Goal: Task Accomplishment & Management: Manage account settings

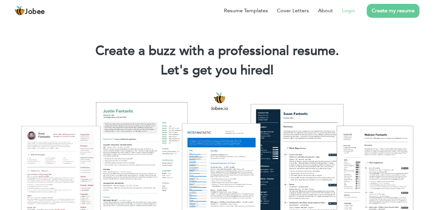
click at [348, 11] on link "Login" at bounding box center [348, 11] width 13 height 8
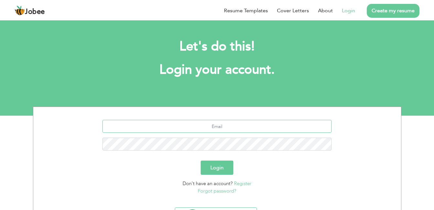
click at [322, 126] on input "text" at bounding box center [217, 126] width 229 height 13
click at [225, 126] on input "mj" at bounding box center [217, 126] width 229 height 13
type input "mjavedfiza701@gmail.com"
click at [246, 126] on input "mjavedfiza701@gmail.com" at bounding box center [217, 126] width 229 height 13
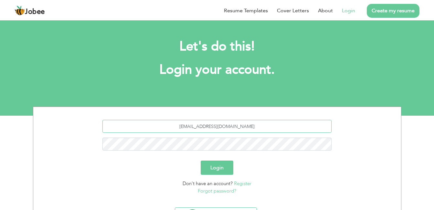
click at [246, 126] on input "mjavedfiza701@gmail.com" at bounding box center [217, 126] width 229 height 13
paste input "mjavedfiza701@gmail.com"
type input "mjavedfiza701@gmail.com"
click at [222, 163] on button "Login" at bounding box center [217, 168] width 33 height 14
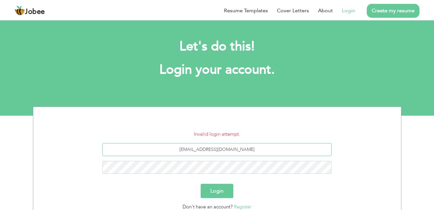
click at [219, 150] on input "[EMAIL_ADDRESS][DOMAIN_NAME]" at bounding box center [217, 149] width 229 height 13
